Goal: Task Accomplishment & Management: Use online tool/utility

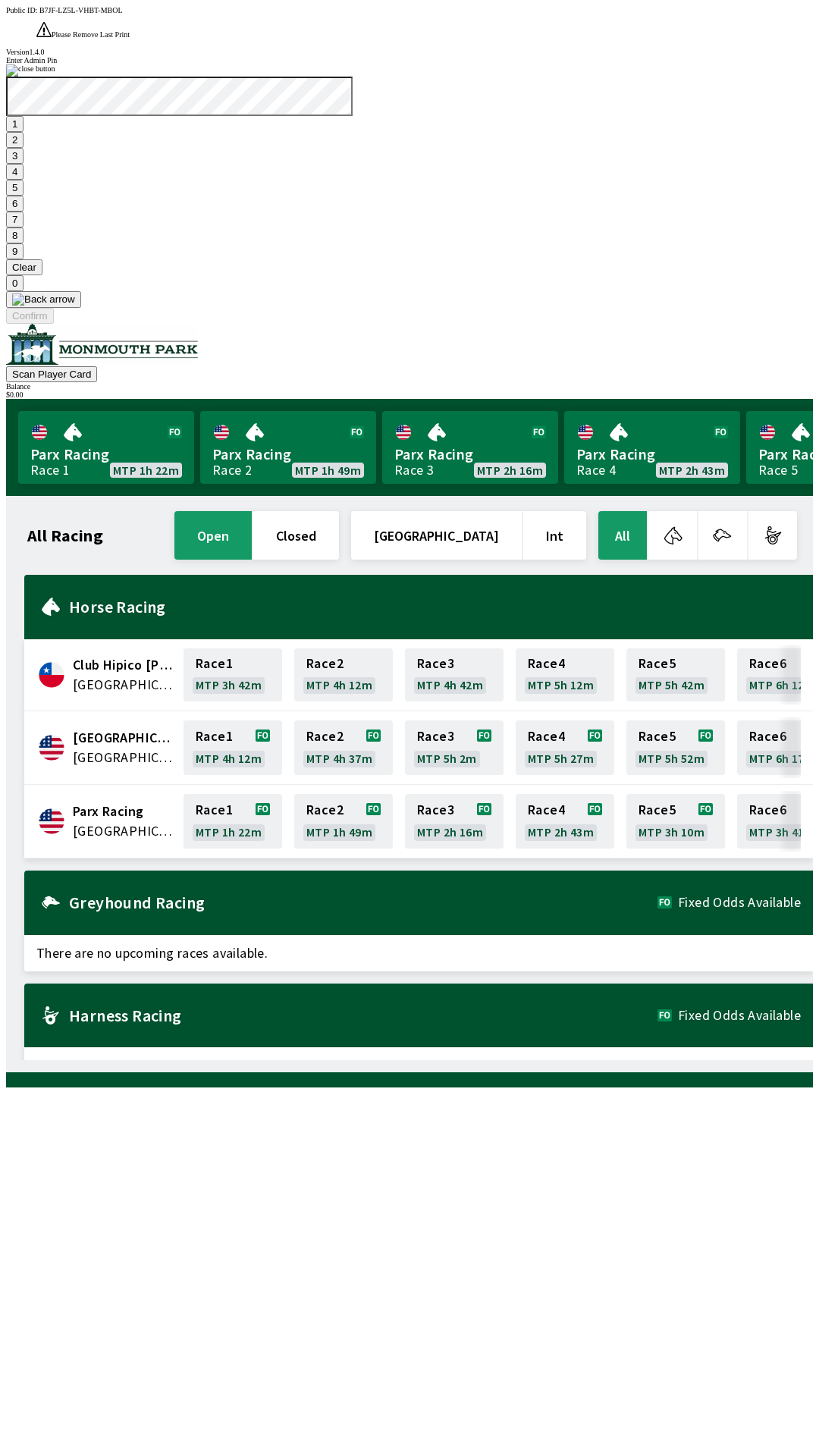
click at [23, 132] on button "1" at bounding box center [14, 124] width 17 height 16
click at [23, 259] on button "9" at bounding box center [14, 251] width 17 height 16
click at [23, 228] on button "7" at bounding box center [14, 219] width 17 height 16
click at [23, 164] on button "3" at bounding box center [14, 155] width 17 height 16
click at [54, 324] on button "Confirm" at bounding box center [30, 316] width 48 height 16
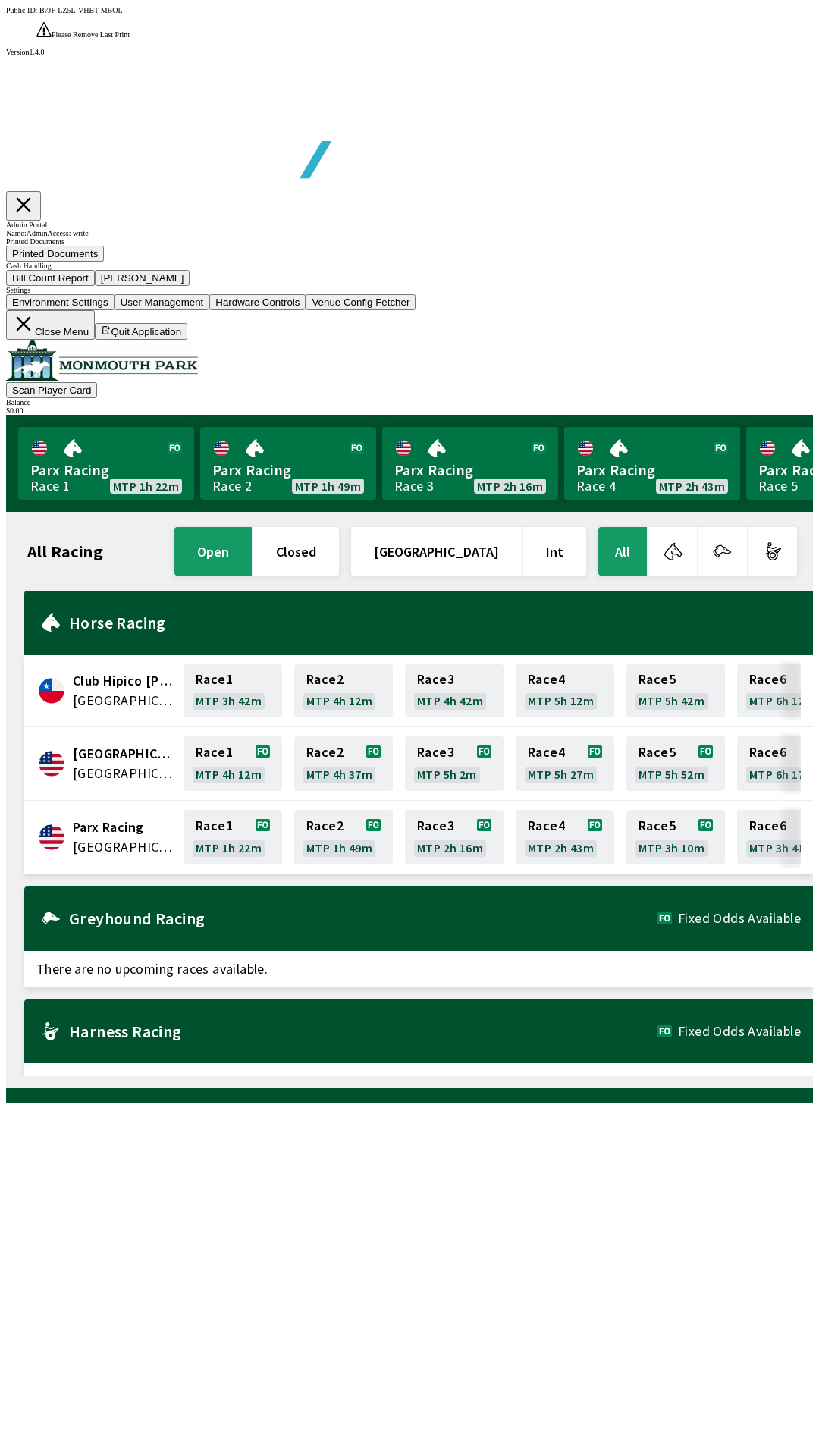
click at [95, 340] on button "Close Menu" at bounding box center [50, 325] width 89 height 30
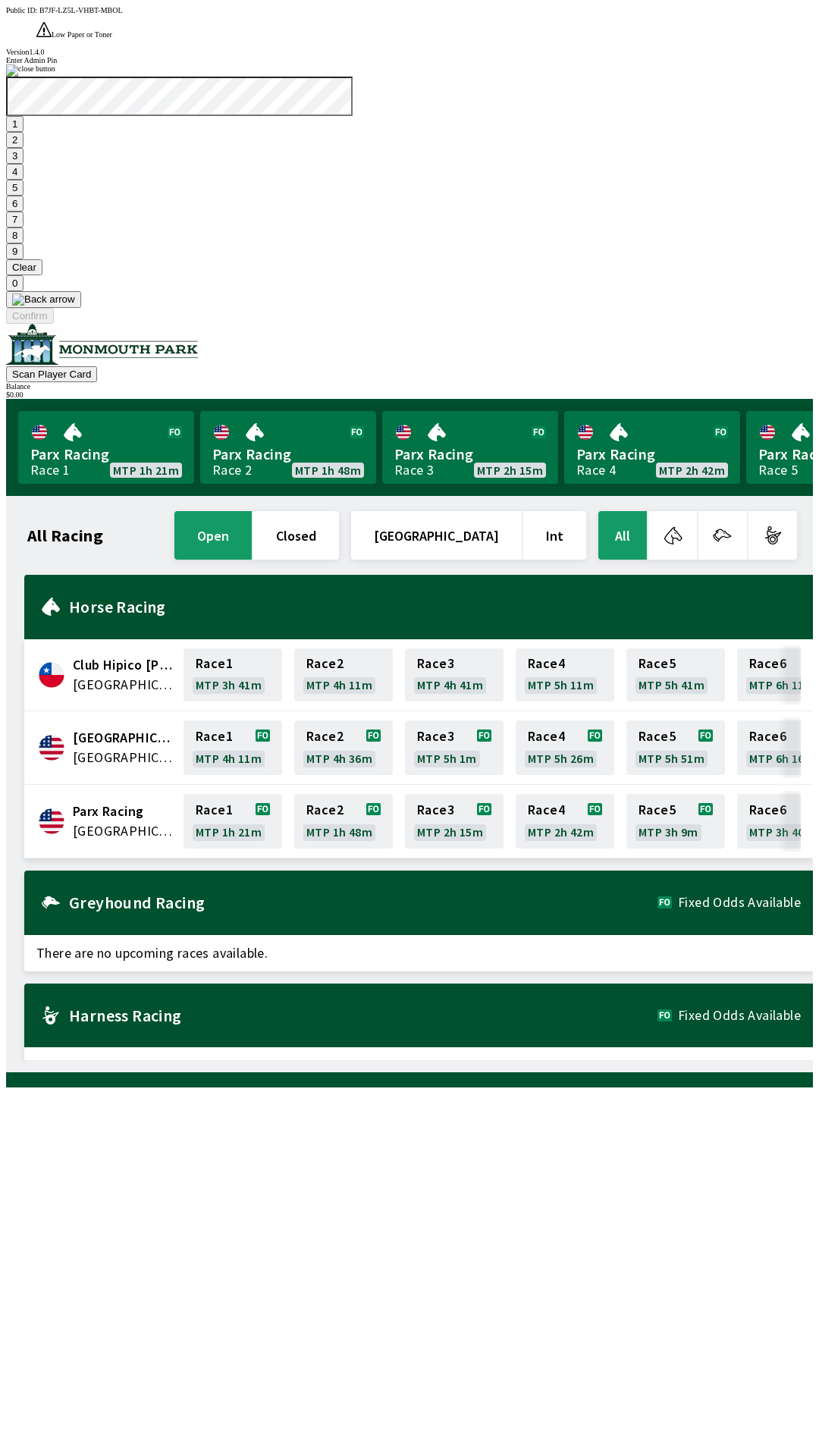
click at [23, 132] on button "1" at bounding box center [14, 124] width 17 height 16
click at [23, 259] on button "9" at bounding box center [14, 251] width 17 height 16
click at [23, 228] on button "7" at bounding box center [14, 219] width 17 height 16
click at [23, 164] on button "3" at bounding box center [14, 155] width 17 height 16
click at [54, 324] on button "Confirm" at bounding box center [30, 316] width 48 height 16
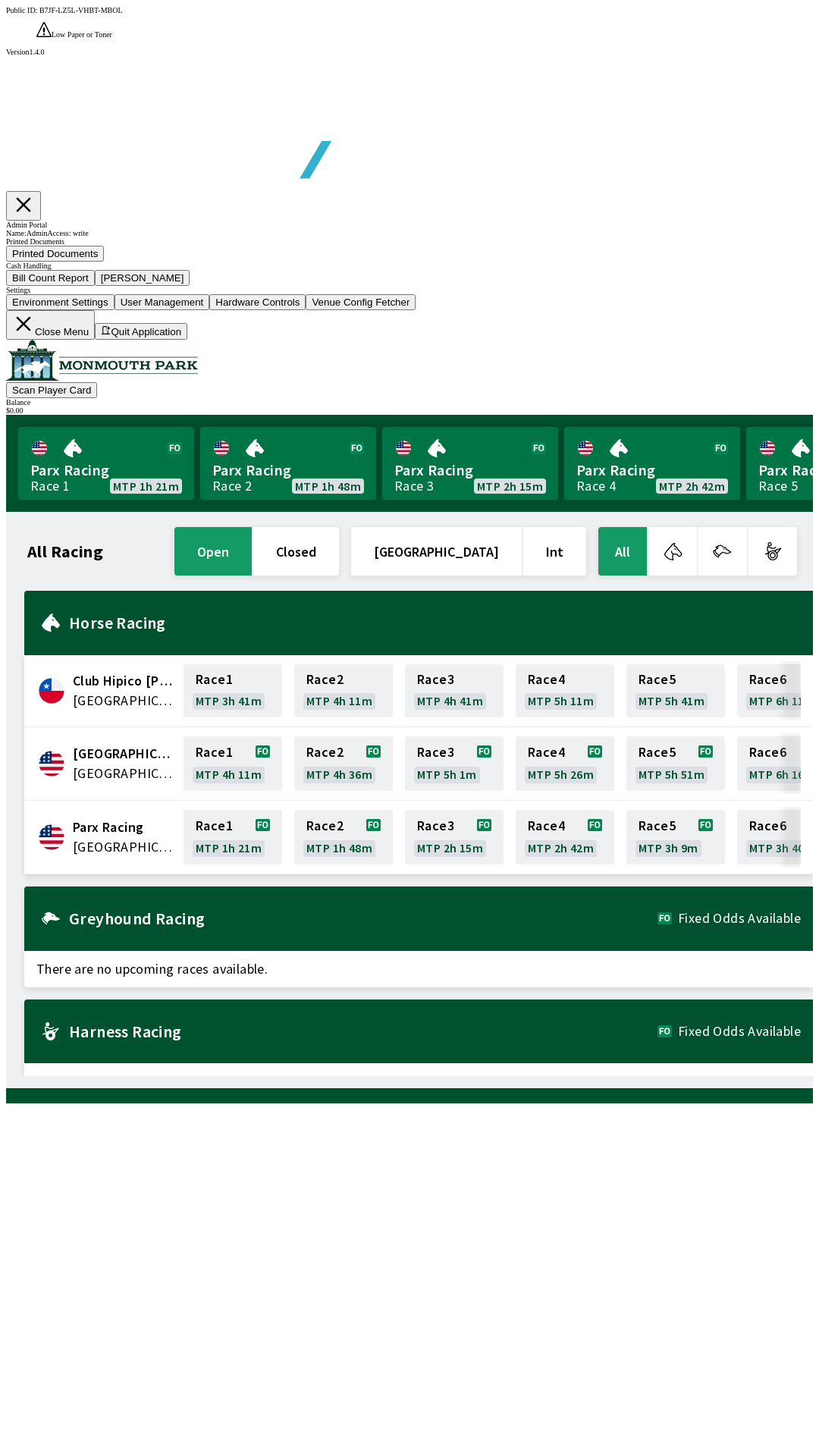
click at [95, 286] on button "Bill Count Report" at bounding box center [50, 277] width 89 height 16
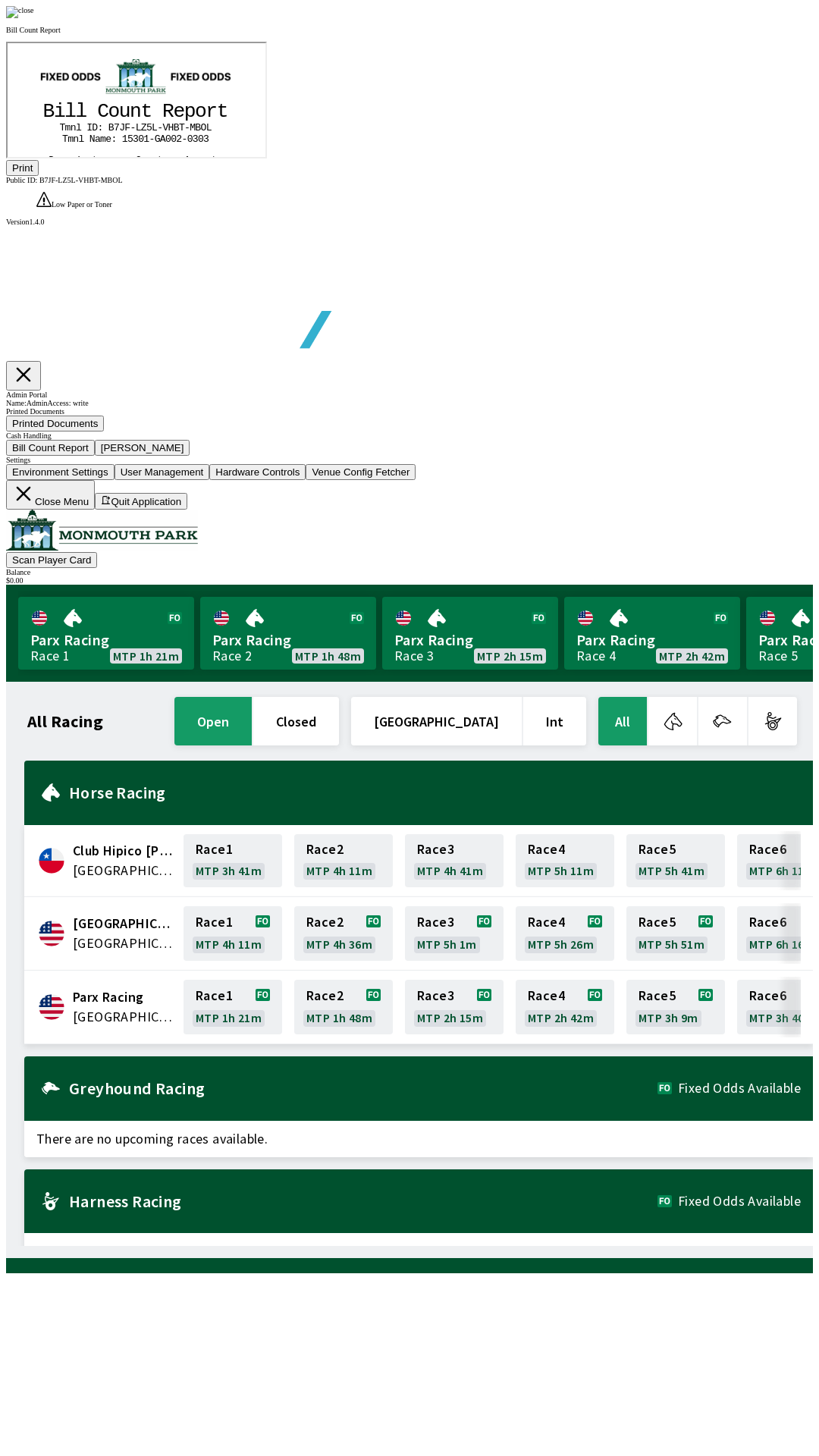
click at [39, 176] on button "Print" at bounding box center [22, 168] width 32 height 16
click at [102, 331] on icon "@import url("[URL][DOMAIN_NAME]"); B i l l C o u n t R e p o r t T m n l I D : …" at bounding box center [134, 295] width 206 height 413
click at [101, 316] on tspan "0" at bounding box center [104, 311] width 6 height 12
click at [99, 288] on icon "@import url("[URL][DOMAIN_NAME]"); B i l l C o u n t R e p o r t T m n l I D : …" at bounding box center [134, 295] width 206 height 413
click at [97, 262] on icon "@import url("[URL][DOMAIN_NAME]"); B i l l C o u n t R e p o r t T m n l I D : …" at bounding box center [134, 295] width 206 height 413
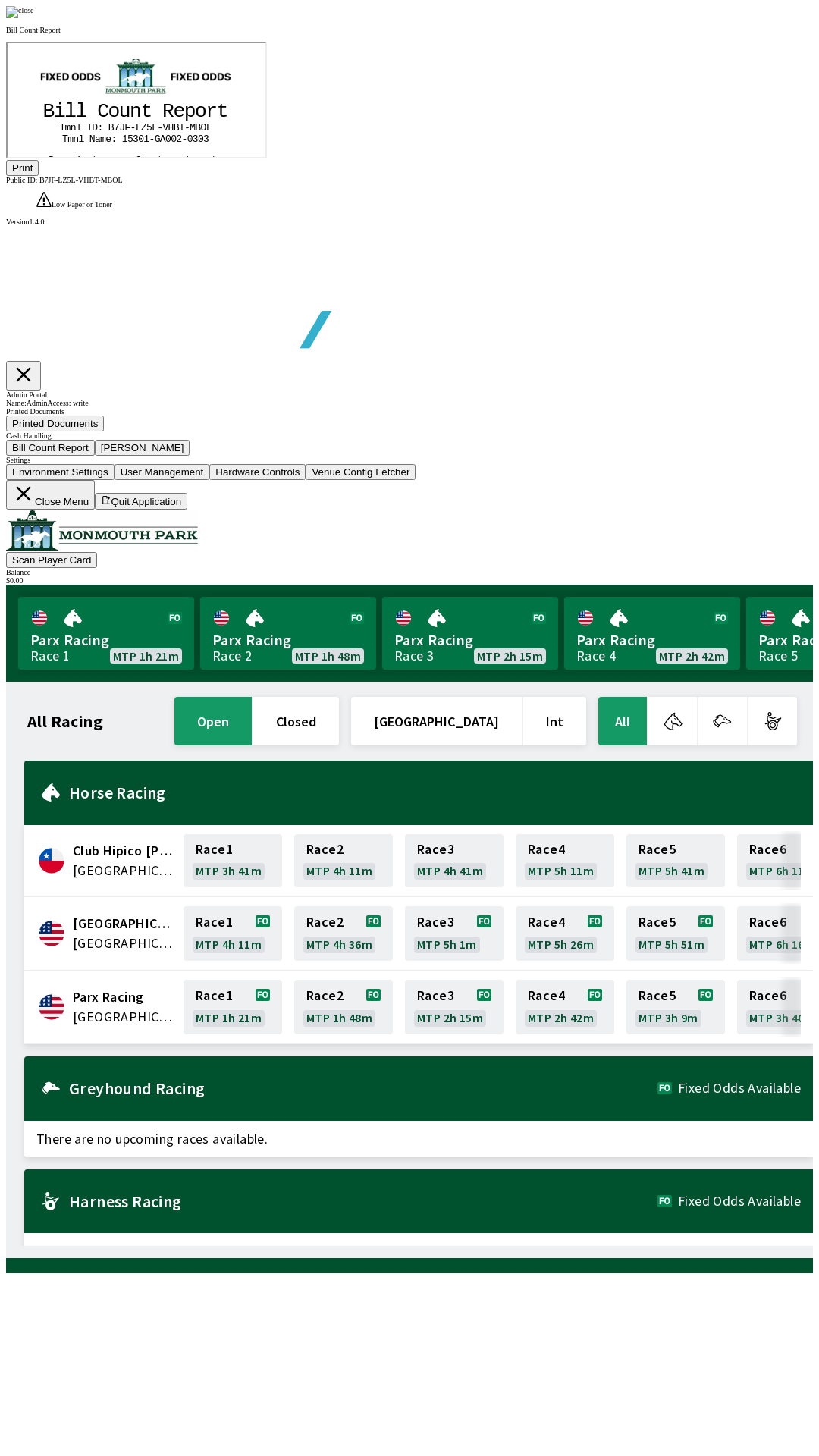
click at [34, 18] on img at bounding box center [20, 12] width 28 height 12
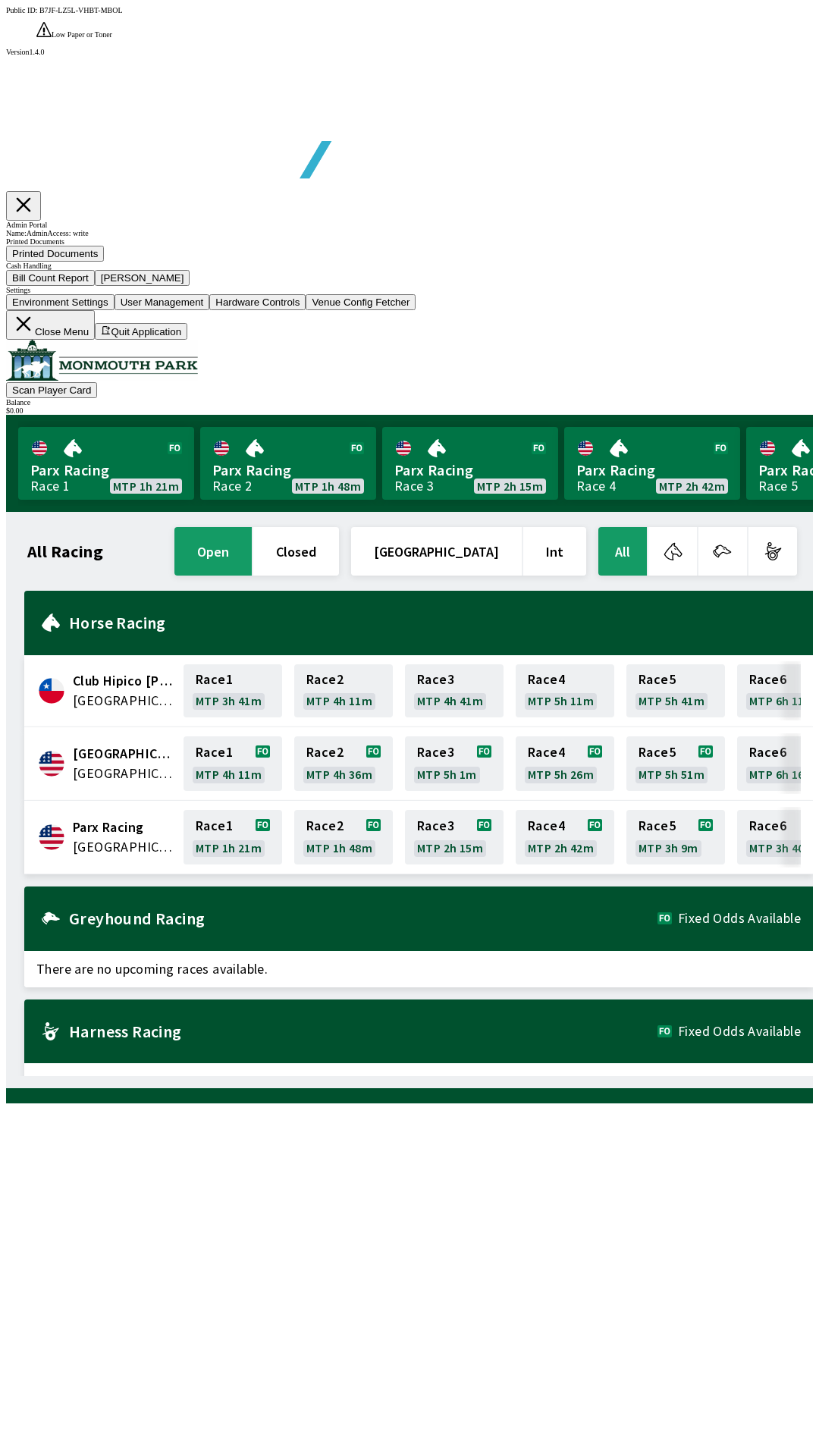
click at [190, 286] on button "[PERSON_NAME]" at bounding box center [142, 277] width 96 height 16
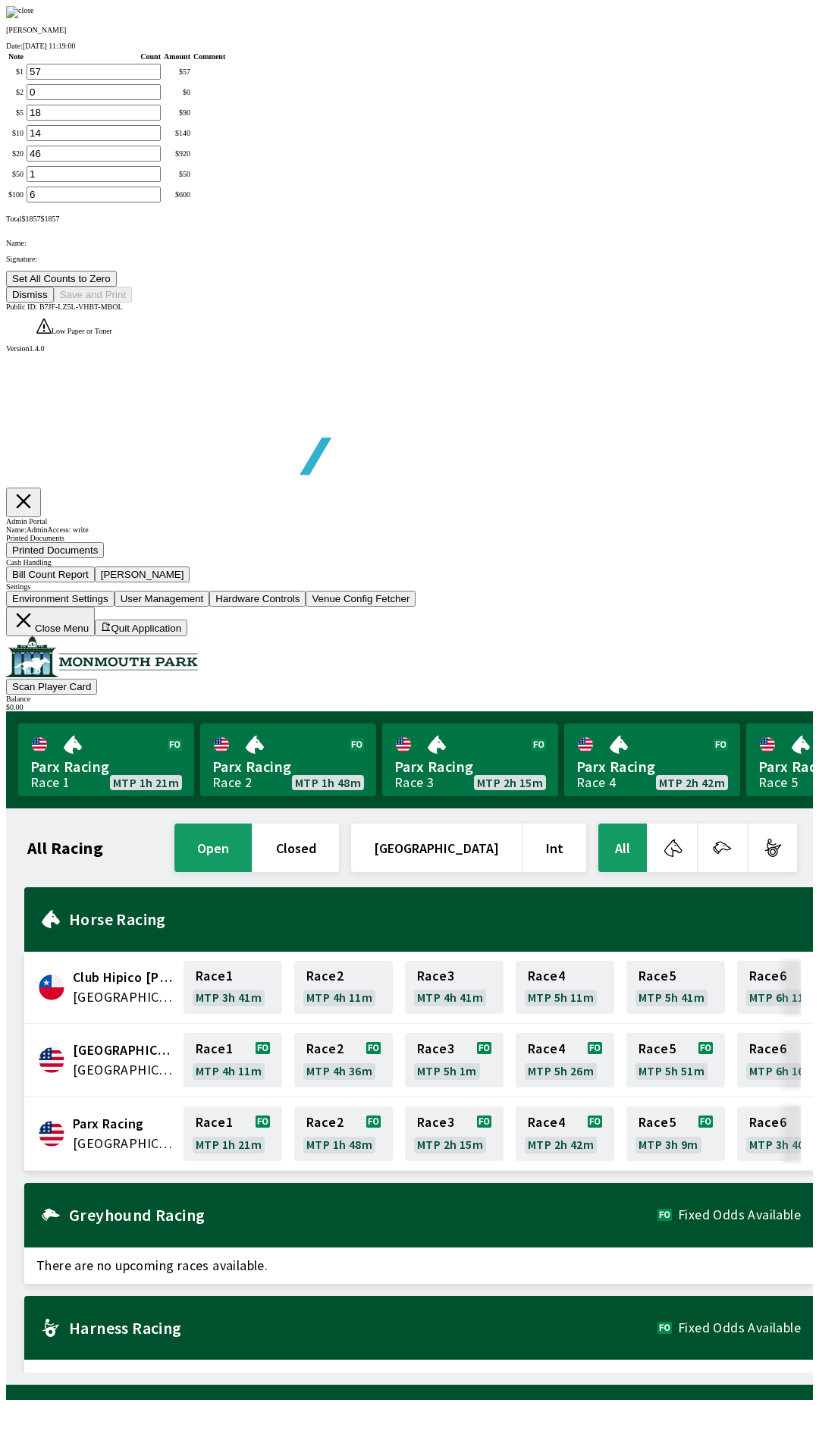
click at [117, 287] on button "Set All Counts to Zero" at bounding box center [61, 278] width 110 height 16
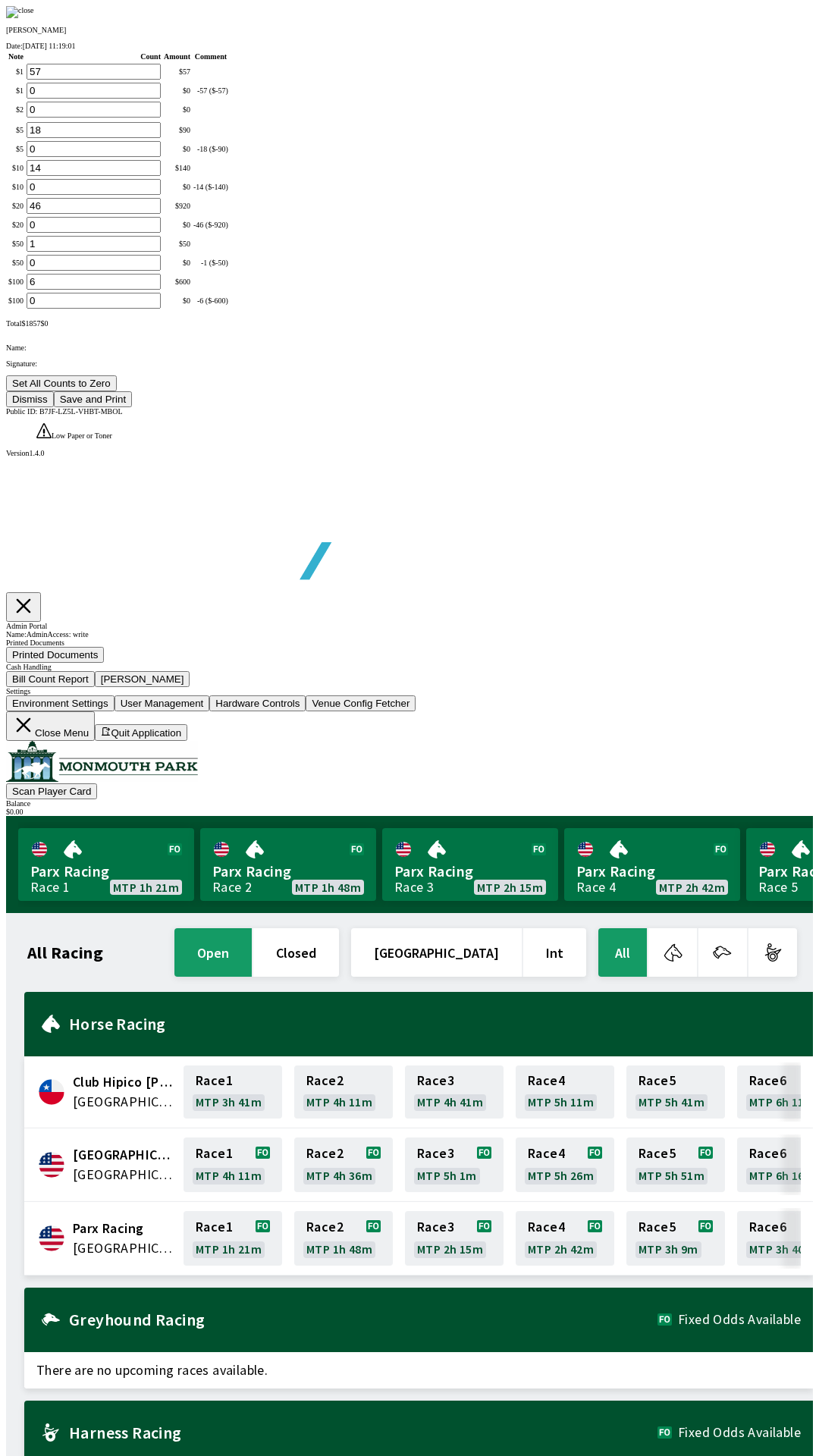
click at [132, 407] on button "Save and Print" at bounding box center [93, 399] width 78 height 16
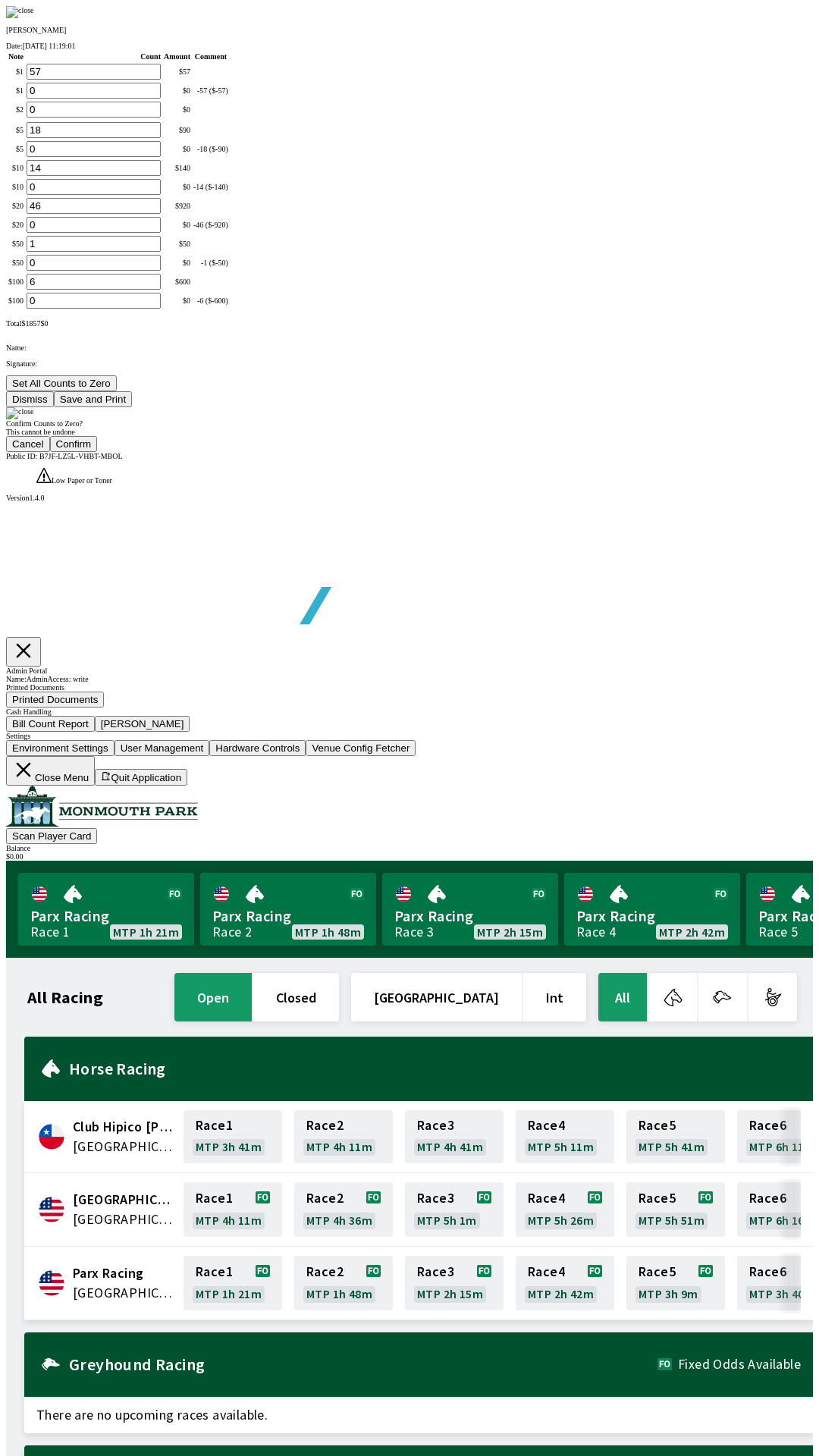
click at [98, 452] on button "Confirm" at bounding box center [74, 444] width 48 height 16
type input "0"
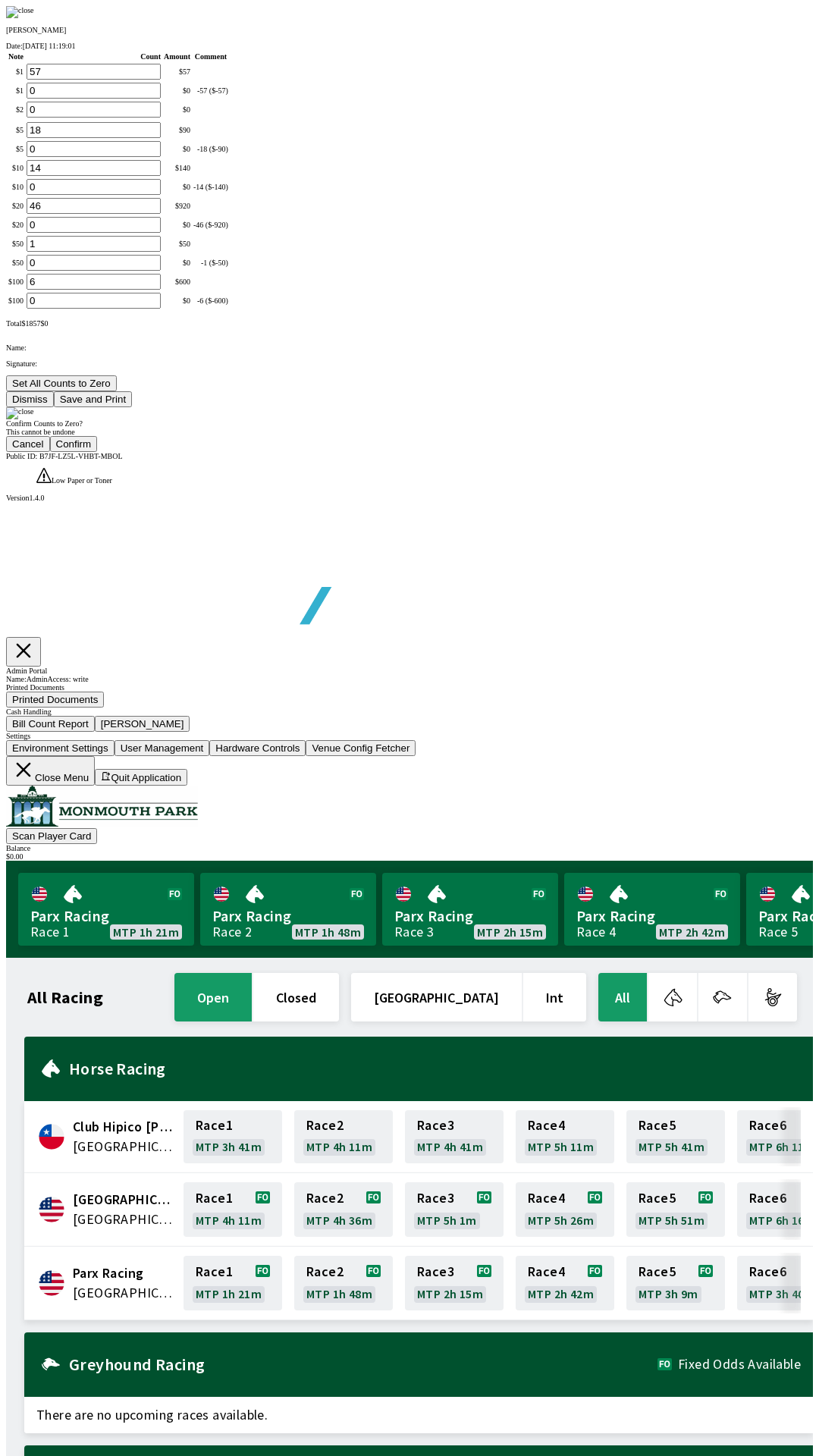
type input "0"
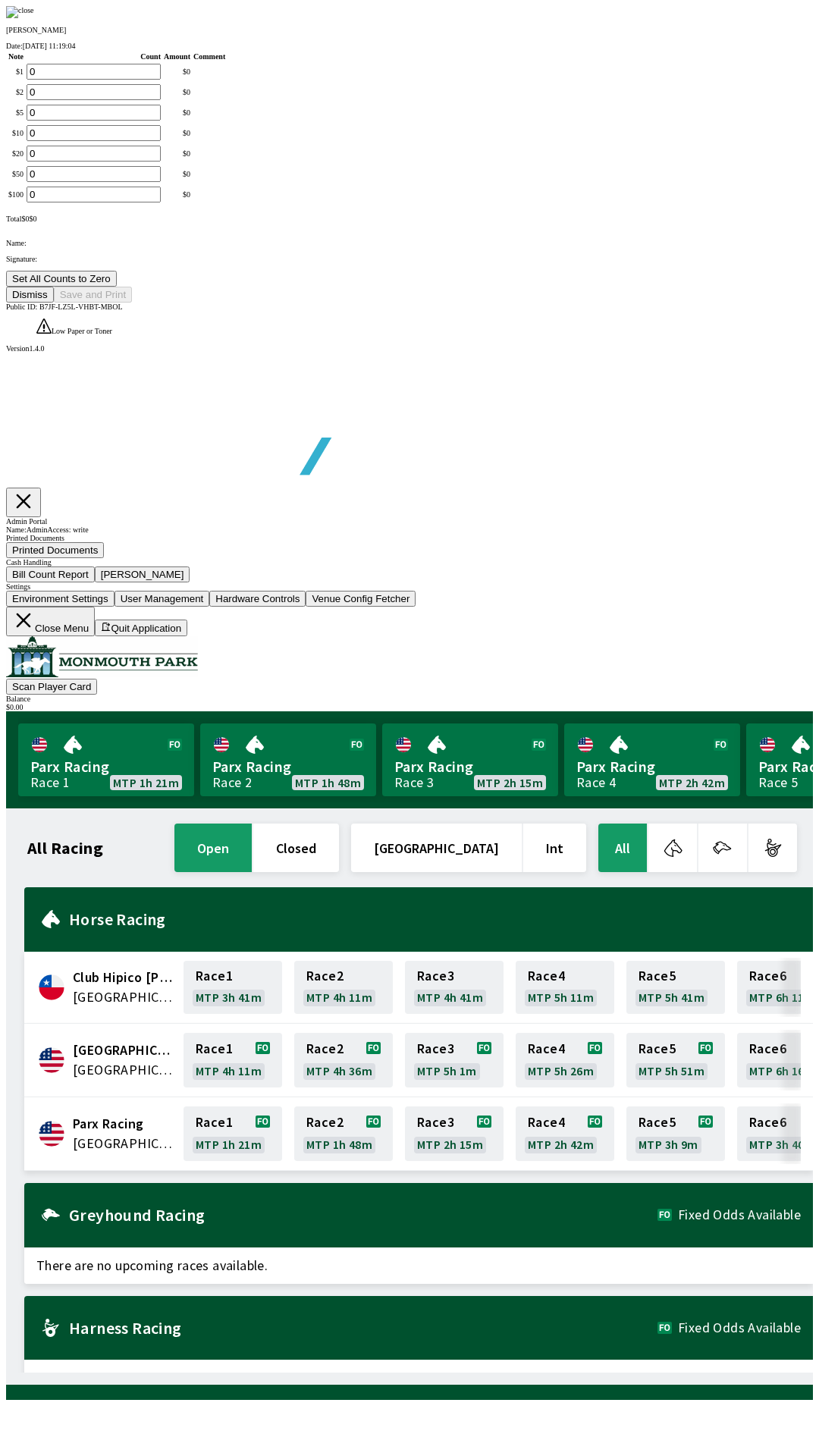
click at [54, 302] on button "Dismiss" at bounding box center [30, 294] width 48 height 16
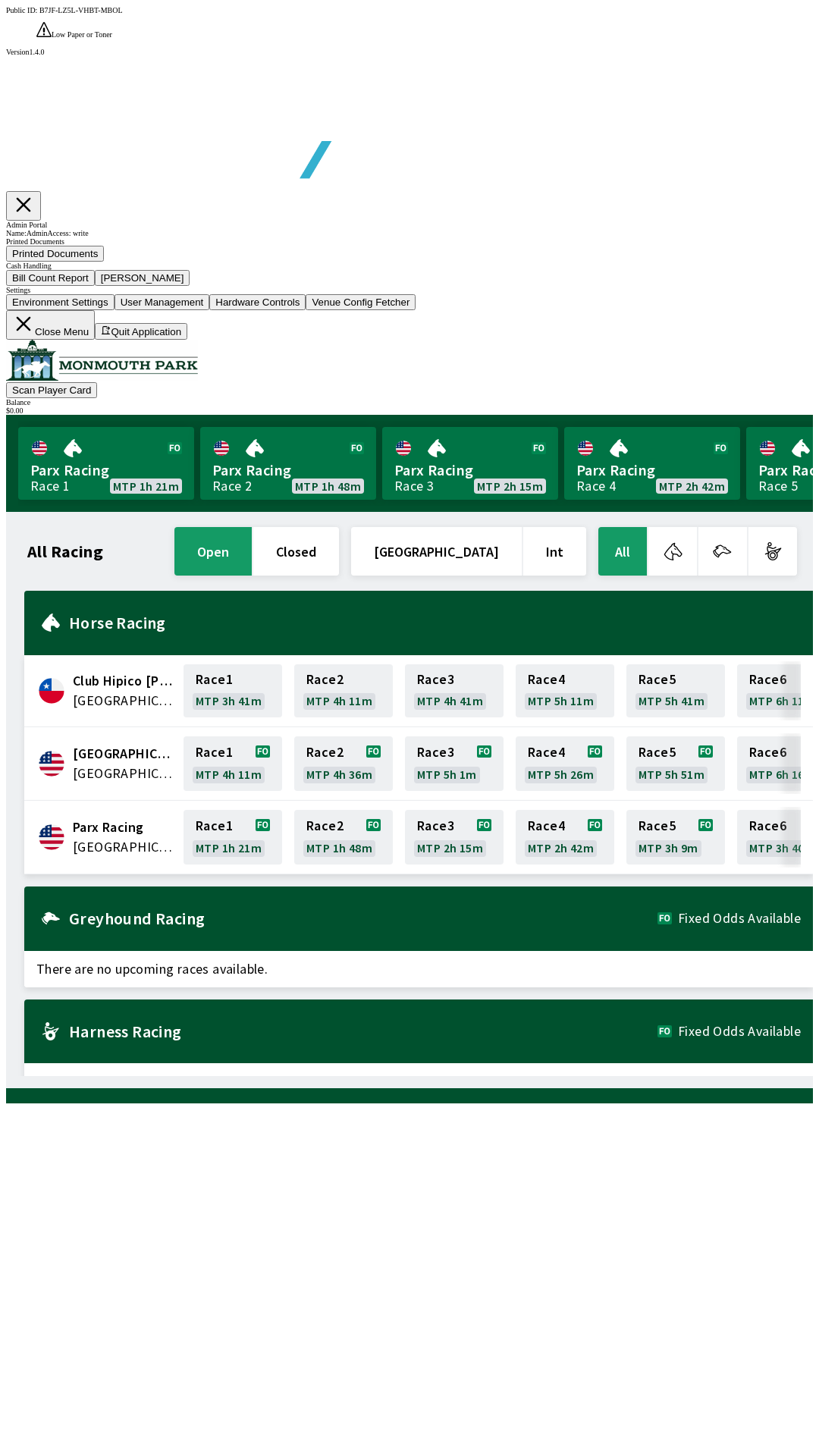
click at [95, 340] on button "Close Menu" at bounding box center [50, 325] width 89 height 30
